Goal: Information Seeking & Learning: Learn about a topic

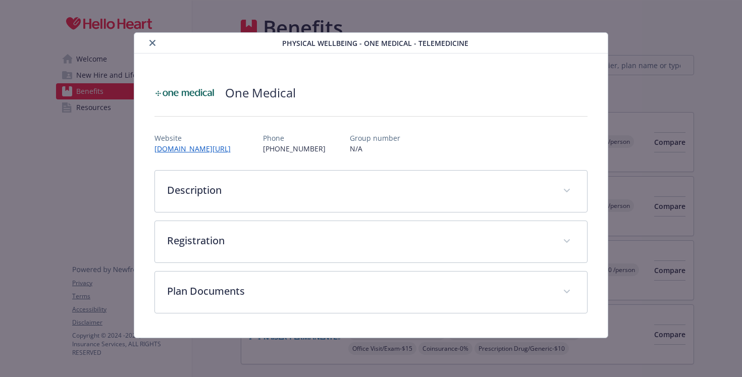
scroll to position [1500, 0]
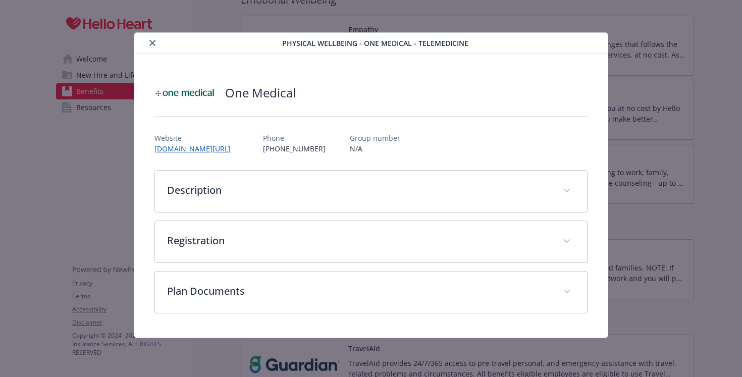
click at [150, 41] on icon "close" at bounding box center [152, 43] width 6 height 6
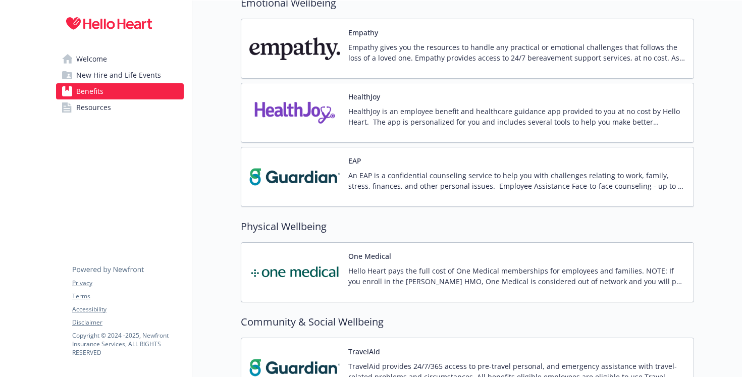
scroll to position [1591, 0]
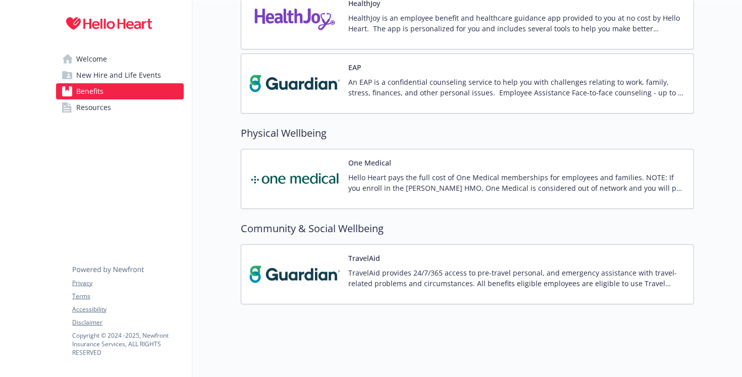
click at [367, 24] on p "HealthJoy is an employee benefit and healthcare guidance app provided to you at…" at bounding box center [516, 23] width 337 height 21
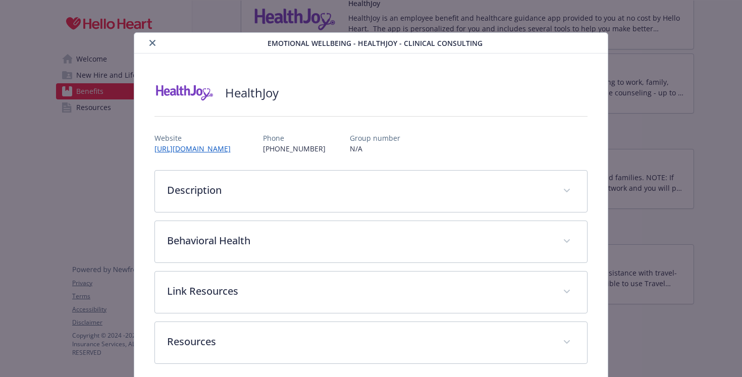
scroll to position [9, 0]
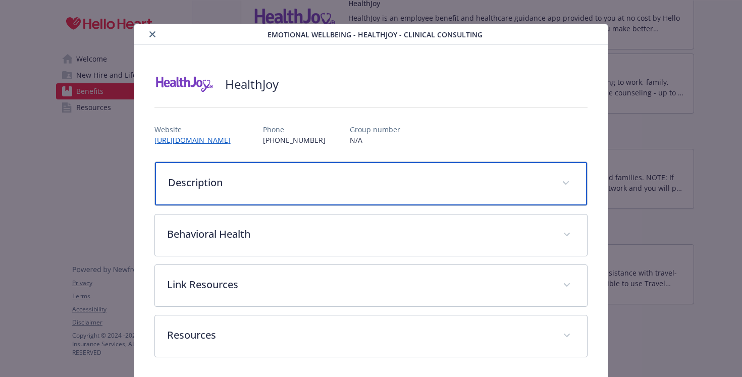
click at [242, 185] on p "Description" at bounding box center [359, 182] width 382 height 15
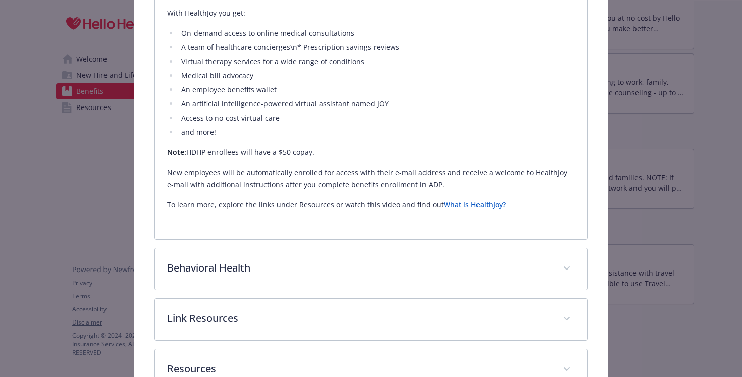
scroll to position [331, 0]
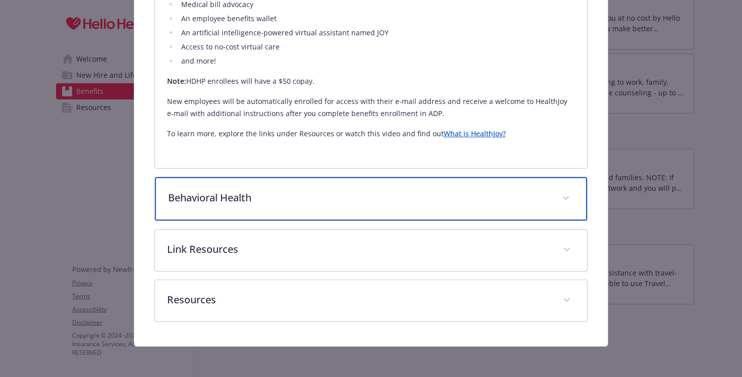
click at [226, 200] on p "Behavioral Health" at bounding box center [359, 197] width 382 height 15
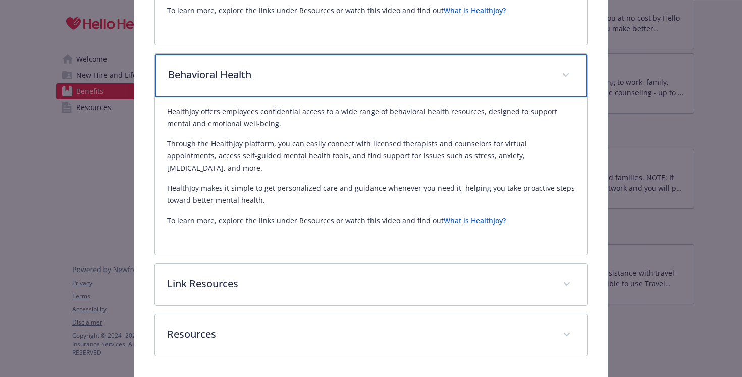
scroll to position [476, 0]
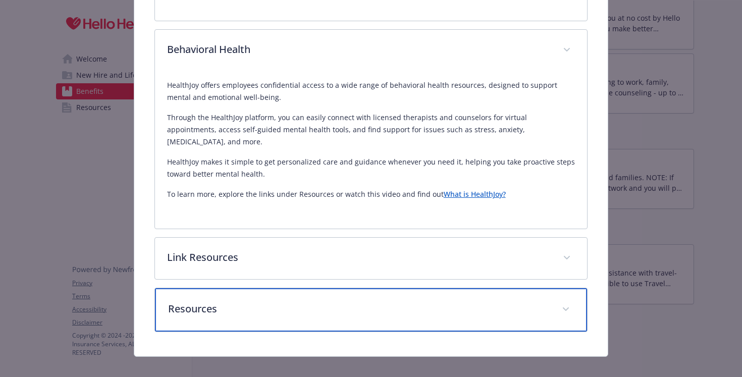
click at [215, 301] on p "Resources" at bounding box center [359, 308] width 382 height 15
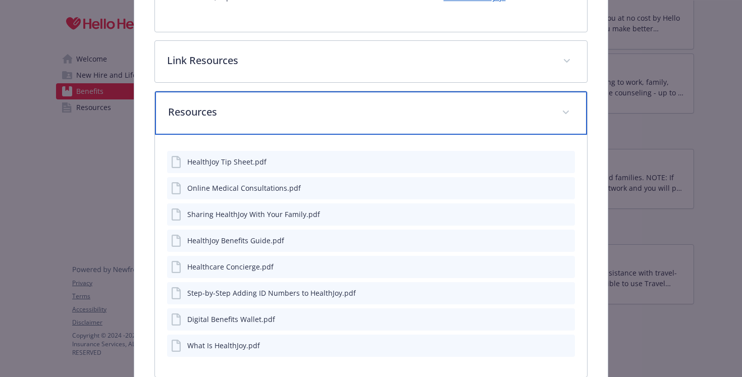
scroll to position [675, 0]
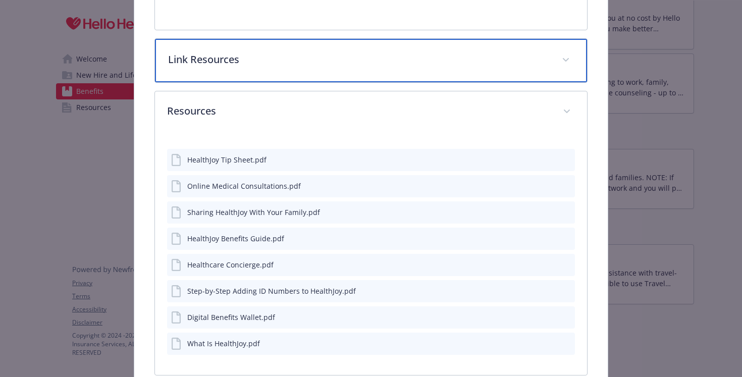
click at [239, 57] on div "Link Resources" at bounding box center [371, 60] width 432 height 43
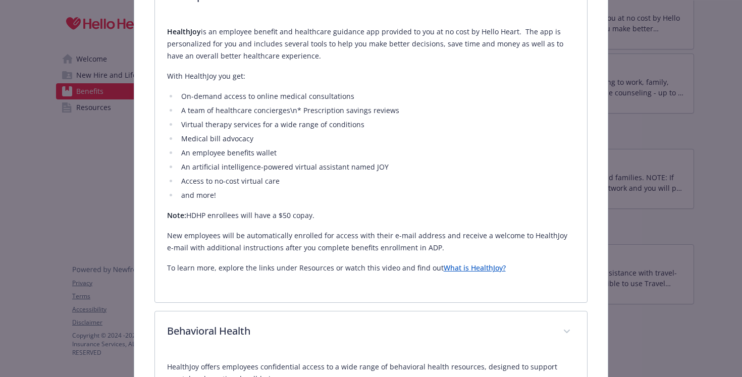
scroll to position [0, 0]
